Goal: Task Accomplishment & Management: Complete application form

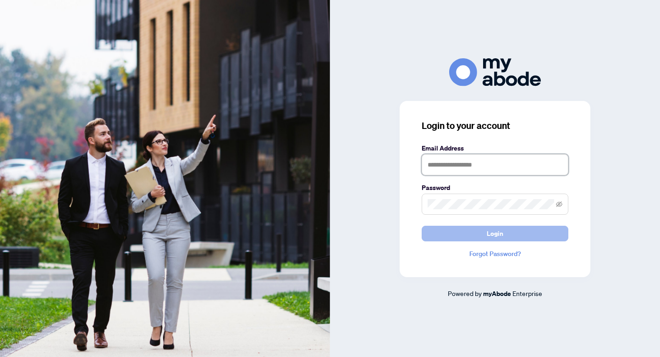
type input "**********"
click at [487, 235] on span "Login" at bounding box center [495, 233] width 17 height 15
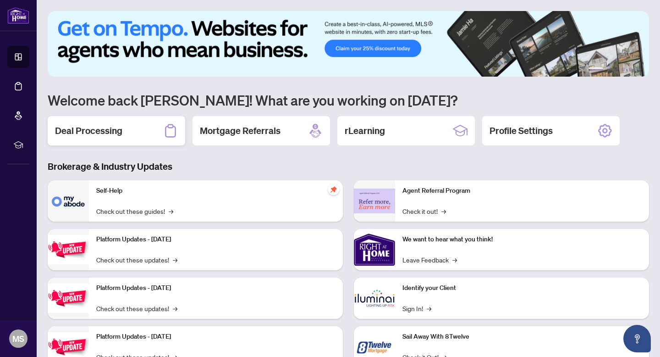
click at [120, 133] on h2 "Deal Processing" at bounding box center [88, 130] width 67 height 13
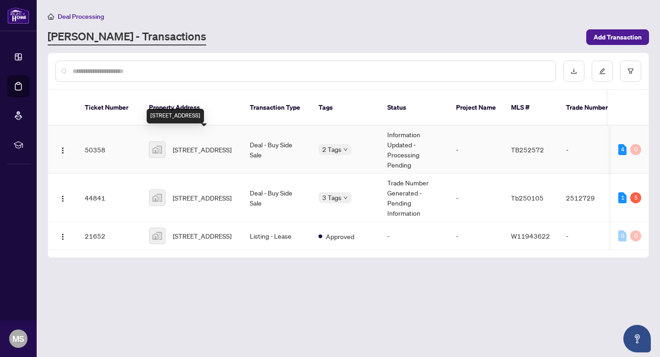
click at [209, 144] on span "[STREET_ADDRESS]" at bounding box center [202, 149] width 59 height 10
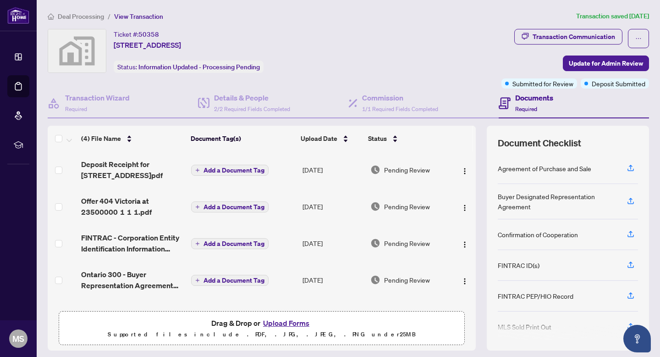
click at [279, 325] on button "Upload Forms" at bounding box center [286, 323] width 52 height 12
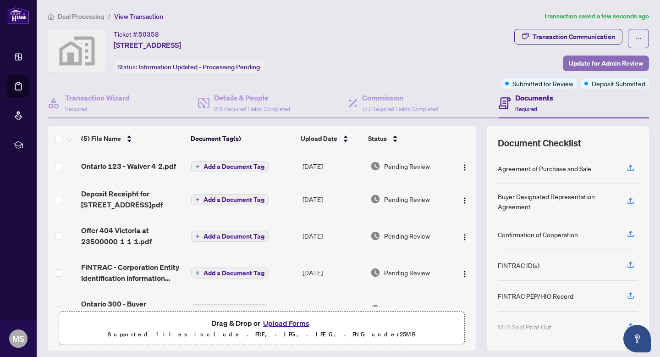
click at [598, 61] on span "Update for Admin Review" at bounding box center [606, 63] width 74 height 15
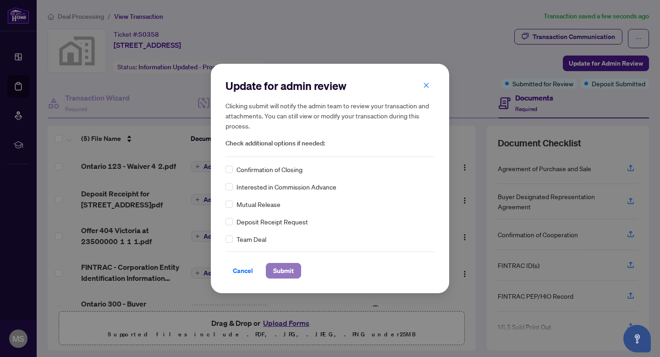
click at [284, 272] on span "Submit" at bounding box center [283, 270] width 21 height 15
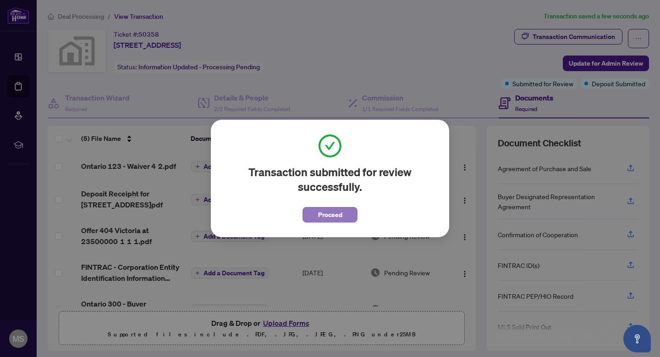
click at [335, 217] on span "Proceed" at bounding box center [330, 214] width 24 height 15
